Goal: Find contact information: Find contact information

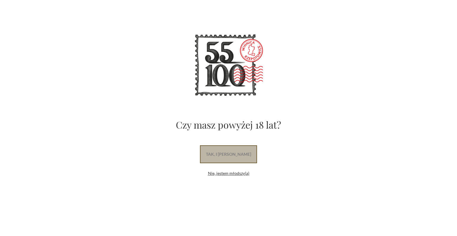
click at [235, 159] on link "tak, i uwielbiam wino" at bounding box center [228, 154] width 57 height 18
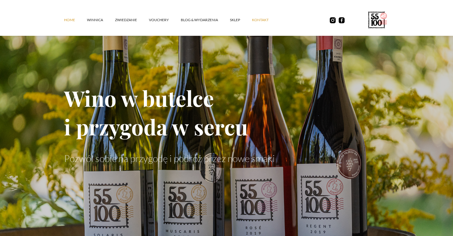
click at [259, 18] on link "kontakt" at bounding box center [266, 20] width 29 height 18
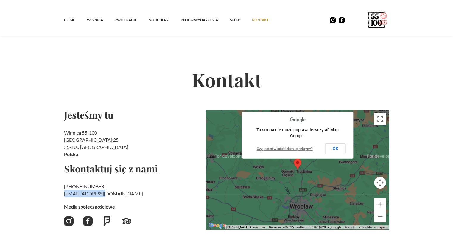
drag, startPoint x: 106, startPoint y: 192, endPoint x: 61, endPoint y: 194, distance: 45.0
click at [61, 194] on section "Kontakt Jesteśmy tu Winnica 55-100 Rzepotowice 25 55-100 Trzebnica Polska Skont…" at bounding box center [226, 145] width 453 height 252
copy h2 "‍ kontakt@55100.pl"
